Goal: Information Seeking & Learning: Compare options

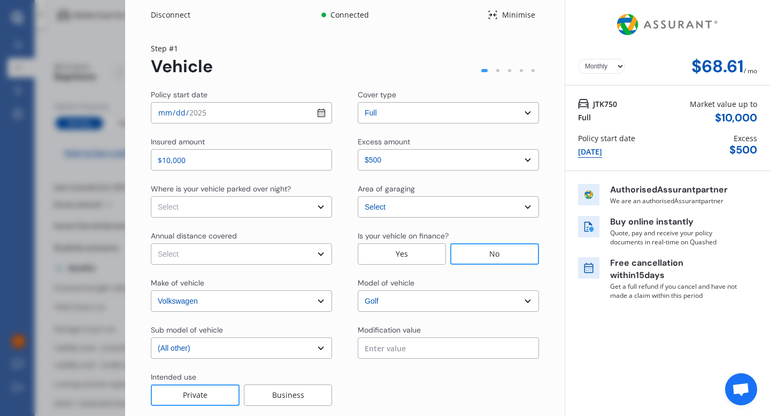
select select "full"
select select "0"
select select "Wellington"
select select "VOLKSWAGEN"
select select "GOLF"
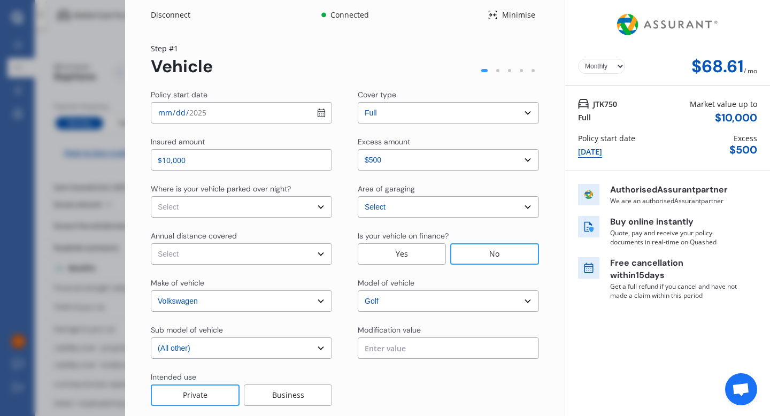
select select "(ALL OTHER)"
select select "Monthly"
click at [79, 75] on div "Disconnect Connected Minimise Yearly Monthly $68.61 / mo Step # 1 Vehicle Polic…" at bounding box center [385, 208] width 770 height 416
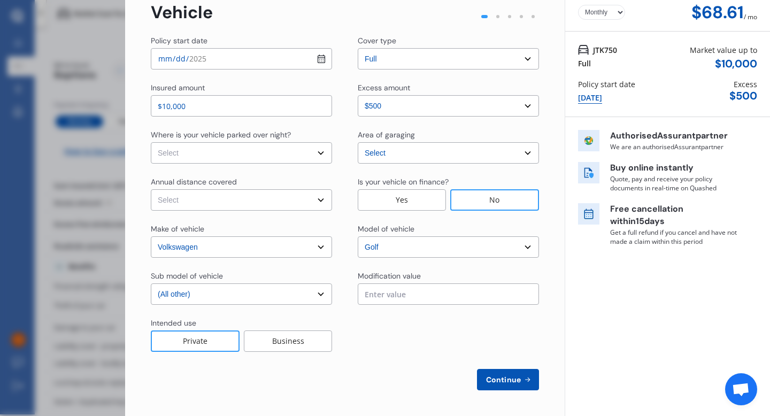
click at [508, 385] on button "Continue" at bounding box center [508, 379] width 62 height 21
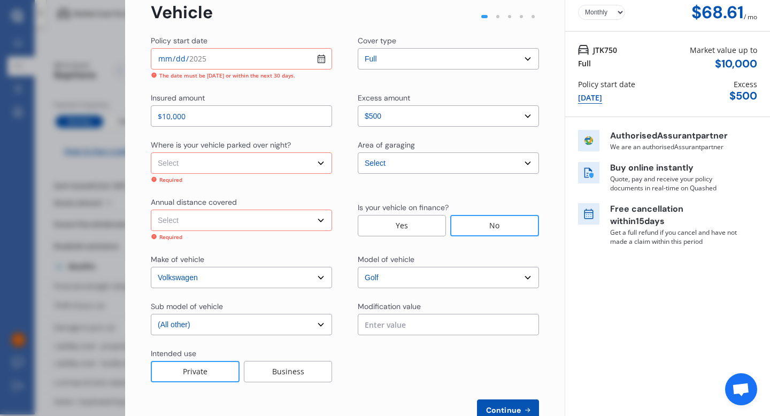
click at [34, 101] on div "Disconnect Connected Minimise Yearly Monthly $68.61 / mo Step # 1 Vehicle Polic…" at bounding box center [385, 208] width 770 height 416
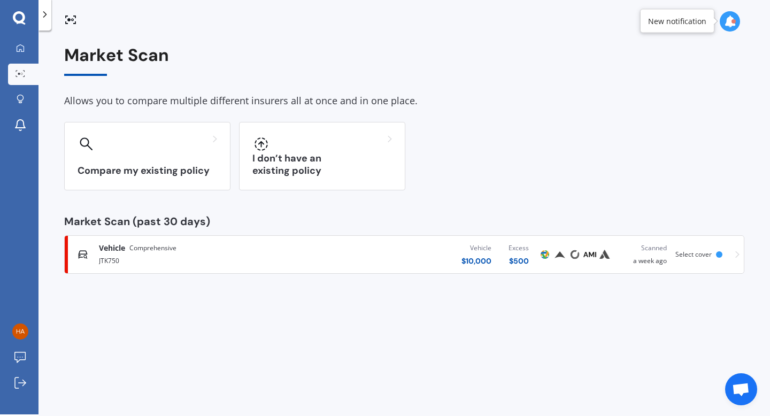
scroll to position [2, 0]
click at [298, 251] on div "Vehicle Comprehensive" at bounding box center [203, 247] width 209 height 11
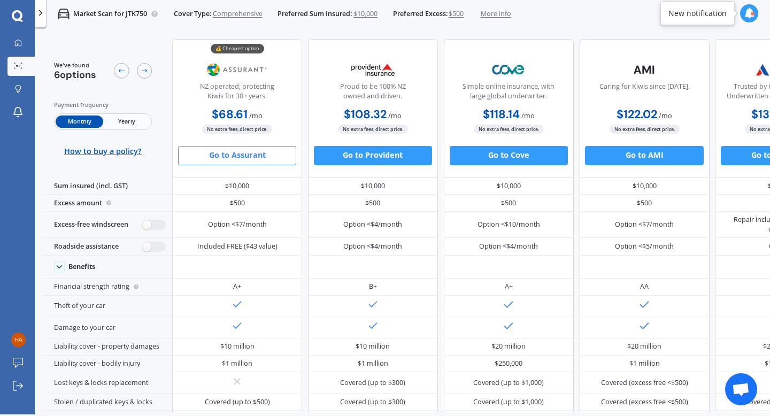
scroll to position [2, 0]
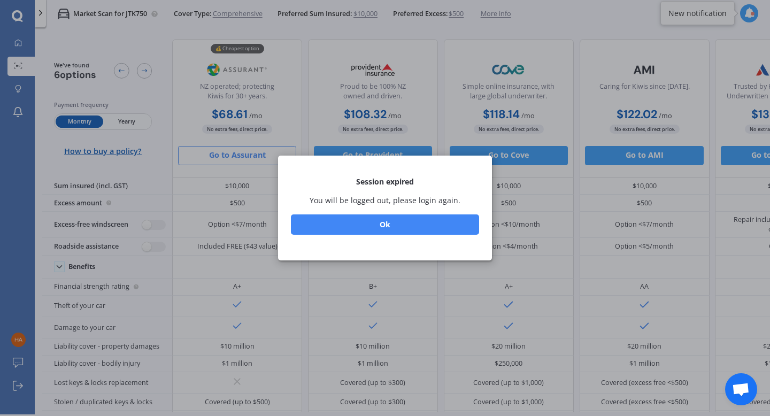
click at [386, 231] on button "Ok" at bounding box center [385, 224] width 188 height 20
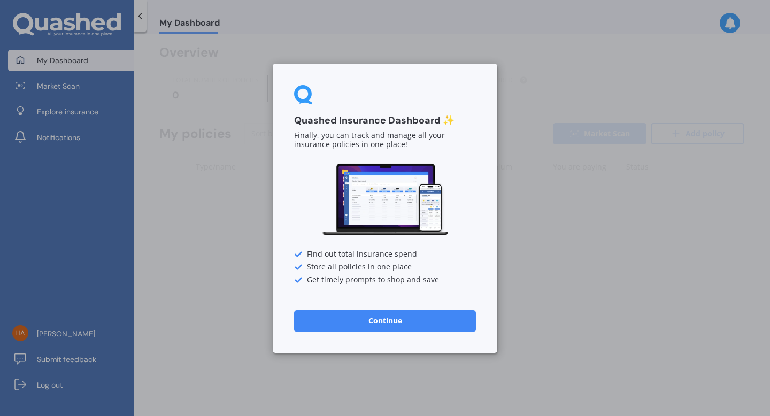
click at [419, 318] on button "Continue" at bounding box center [385, 320] width 182 height 21
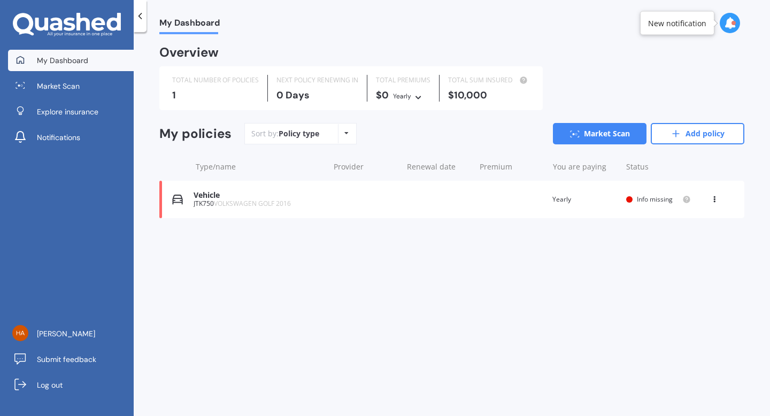
click at [380, 195] on div "Vehicle JTK750 VOLKSWAGEN GOLF 2016 Renewal date Premium You are paying Yearly …" at bounding box center [451, 199] width 585 height 37
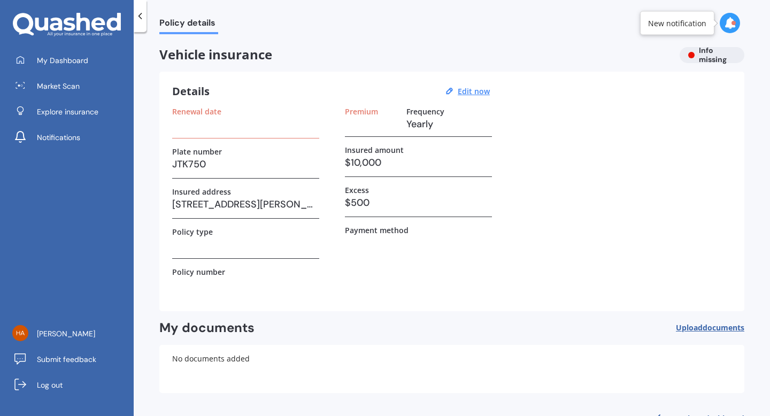
click at [229, 126] on h3 at bounding box center [245, 124] width 147 height 16
click at [221, 114] on div "Renewal date" at bounding box center [245, 111] width 147 height 9
click at [484, 94] on u "Edit now" at bounding box center [474, 91] width 32 height 10
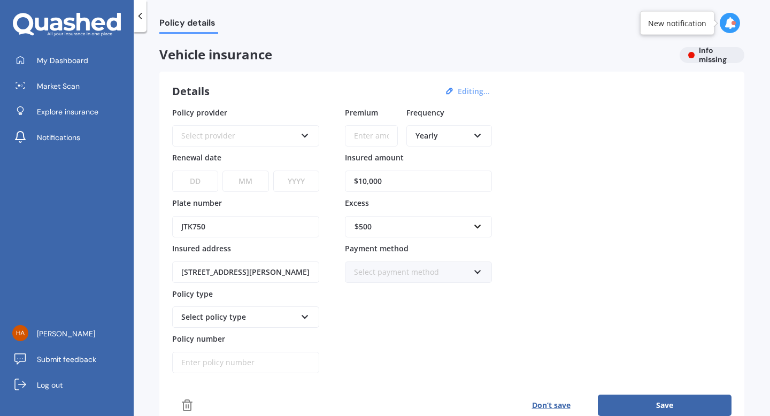
click at [295, 138] on div "Select provider" at bounding box center [238, 136] width 115 height 12
click at [283, 109] on label "Policy provider" at bounding box center [243, 112] width 143 height 10
click at [281, 144] on div "AA AA AMI AMP ANZ ASB Aioi Nissay Dowa Ando Assurant Autosure BNZ Co-Operative …" at bounding box center [245, 135] width 147 height 21
click at [301, 83] on div "Details Editing... Policy provider AA AA AMI AMP ANZ ASB [PERSON_NAME] Dowa And…" at bounding box center [451, 250] width 585 height 357
click at [212, 186] on select "DD 01 02 03 04 05 06 07 08 09 10 11 12 13 14 15 16 17 18 19 20 21 22 23 24 25 2…" at bounding box center [195, 181] width 46 height 21
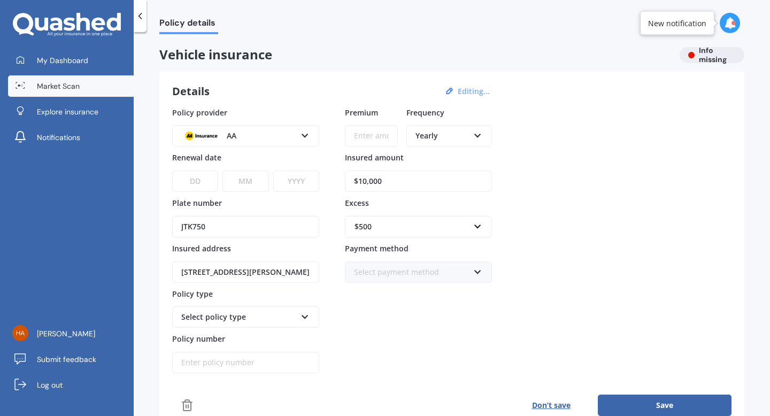
click at [49, 88] on span "Market Scan" at bounding box center [58, 86] width 43 height 11
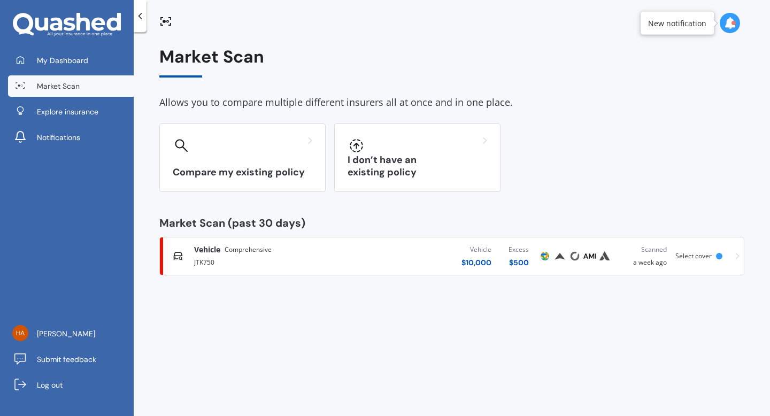
click at [291, 259] on div "JTK750" at bounding box center [274, 261] width 161 height 13
